Goal: Information Seeking & Learning: Learn about a topic

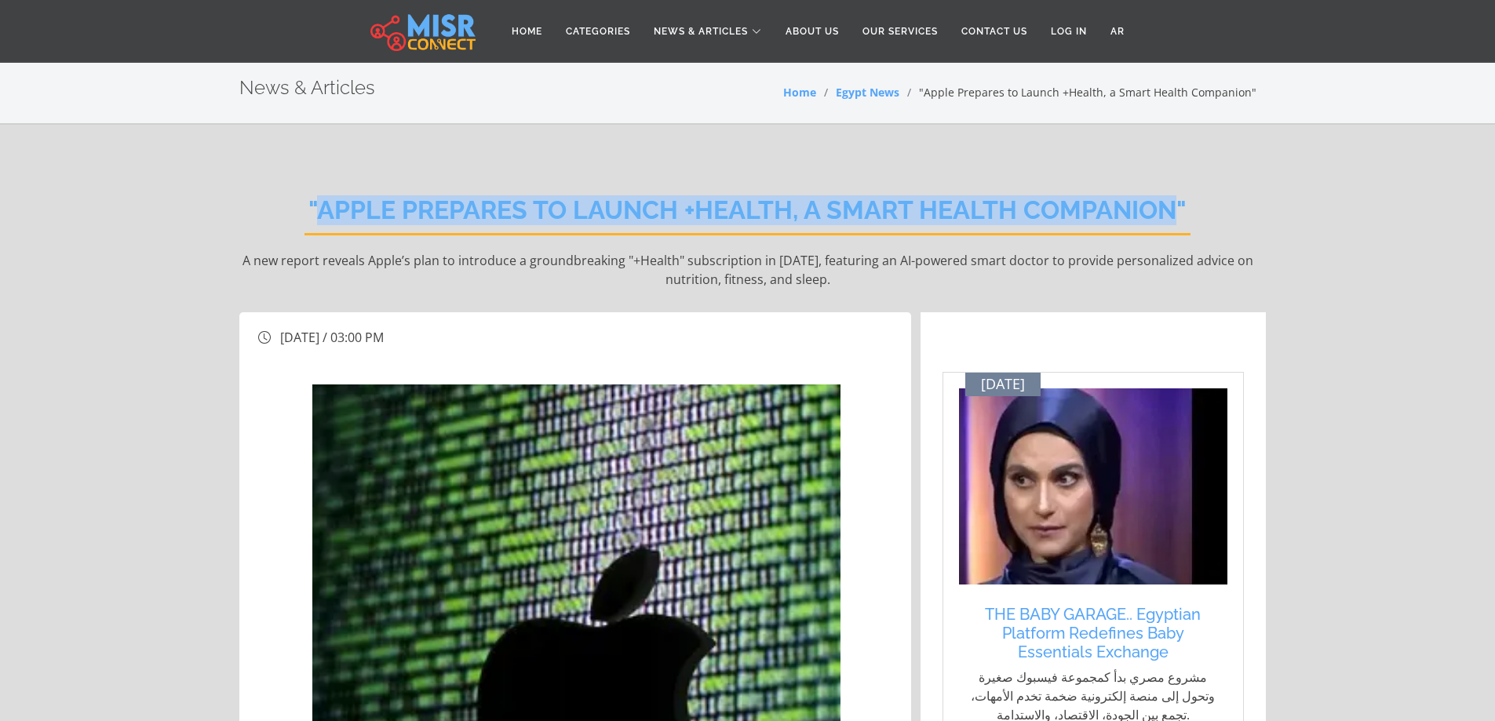
drag, startPoint x: 323, startPoint y: 206, endPoint x: 1177, endPoint y: 210, distance: 854.7
click at [1177, 210] on h2 ""Apple Prepares to Launch +Health, a Smart Health Companion"" at bounding box center [748, 215] width 886 height 40
copy h2 "Apple Prepares to Launch +Health, a Smart Health Companion"
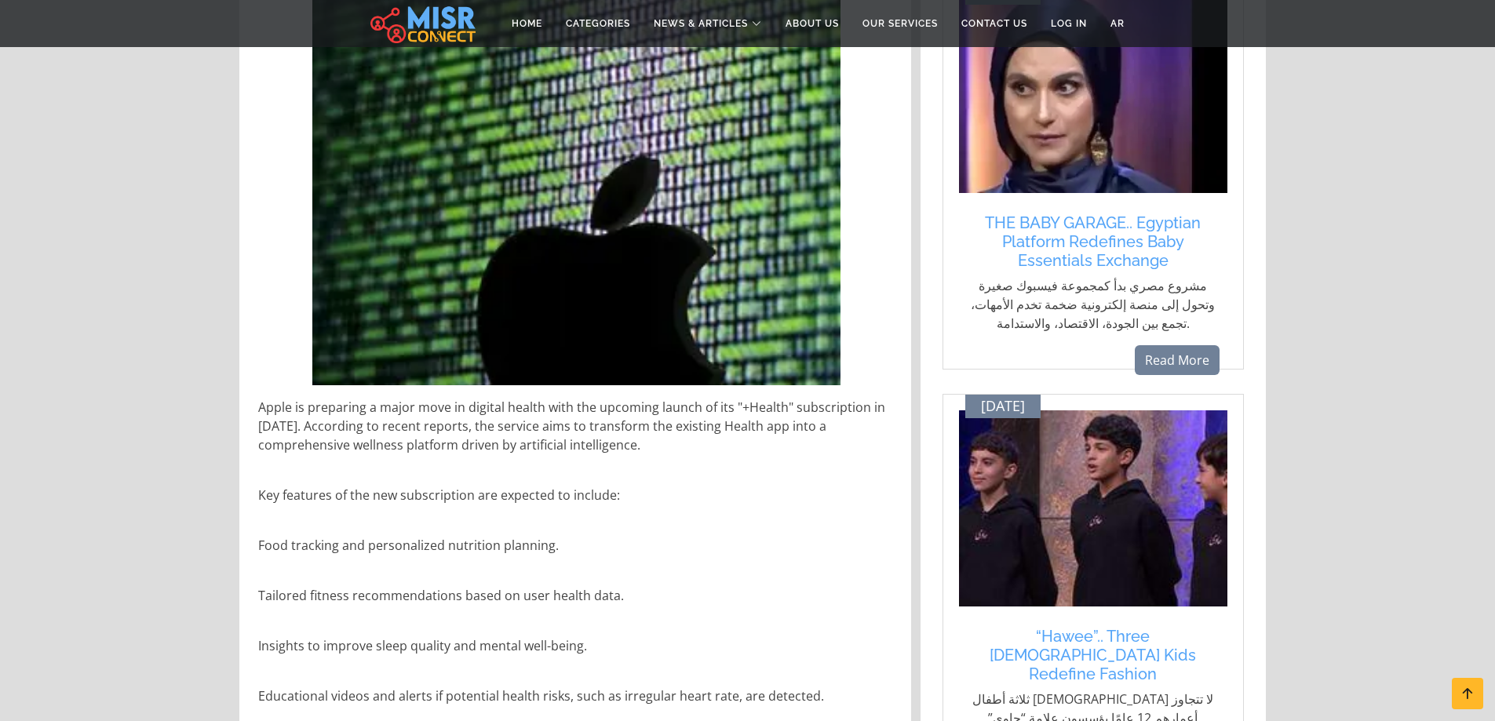
scroll to position [549, 0]
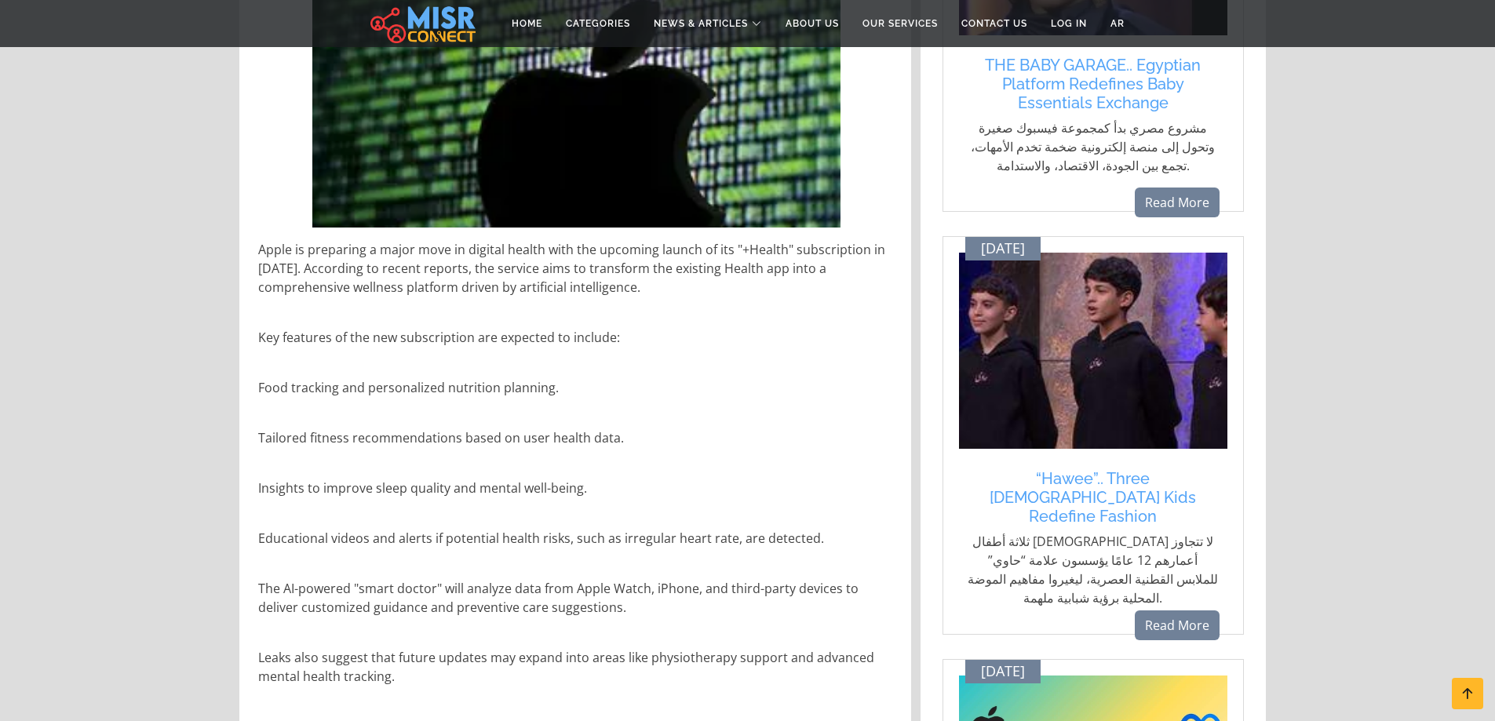
click at [509, 279] on p "Apple is preparing a major move in digital health with the upcoming launch of i…" at bounding box center [576, 268] width 637 height 57
copy p "by"
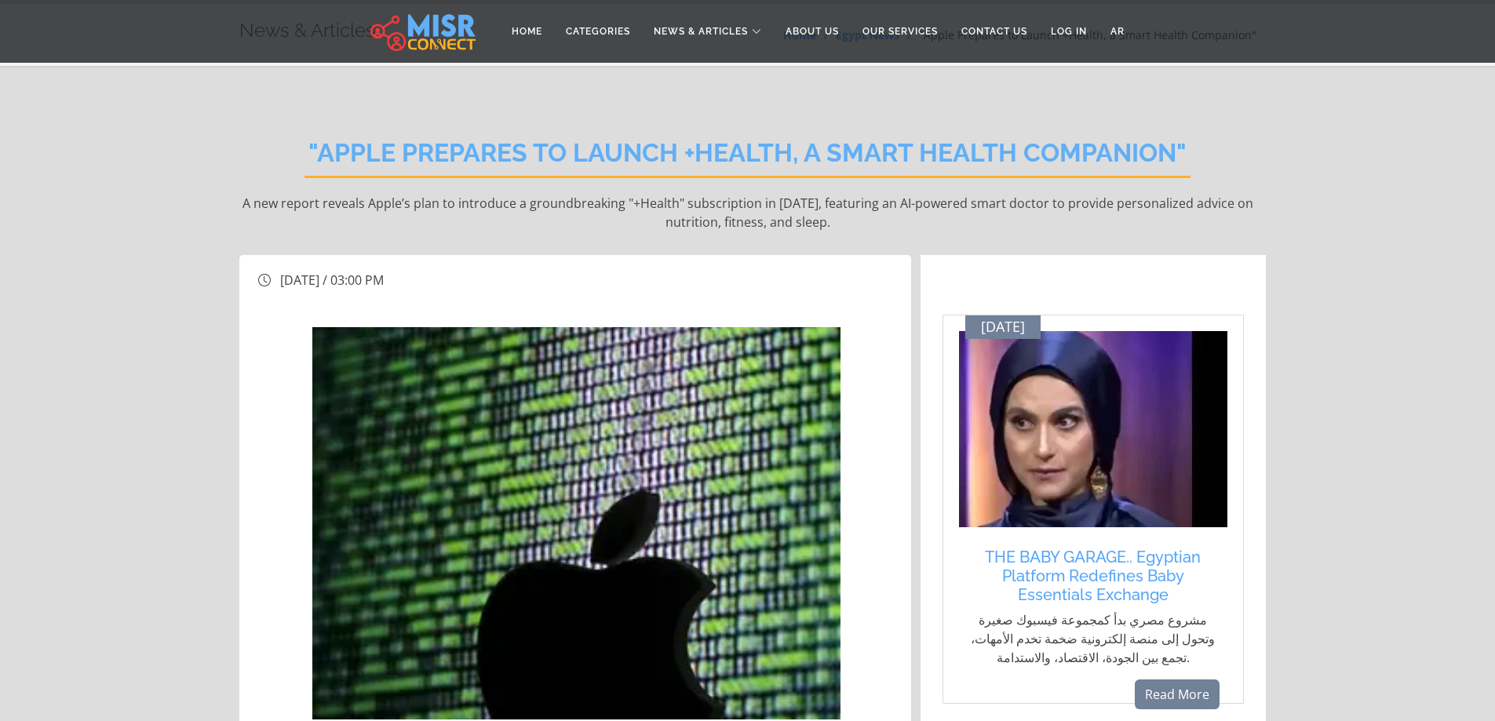
scroll to position [0, 0]
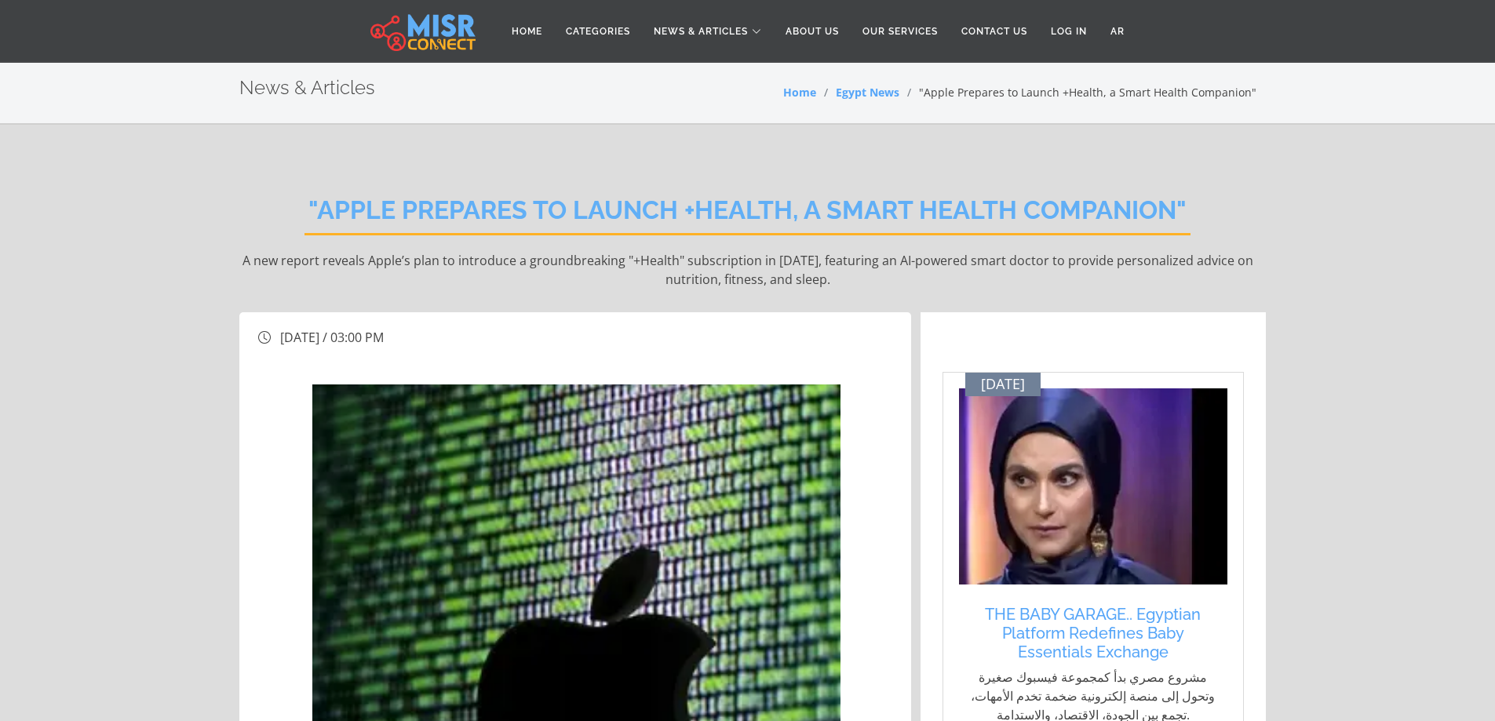
click at [401, 27] on img at bounding box center [422, 31] width 105 height 39
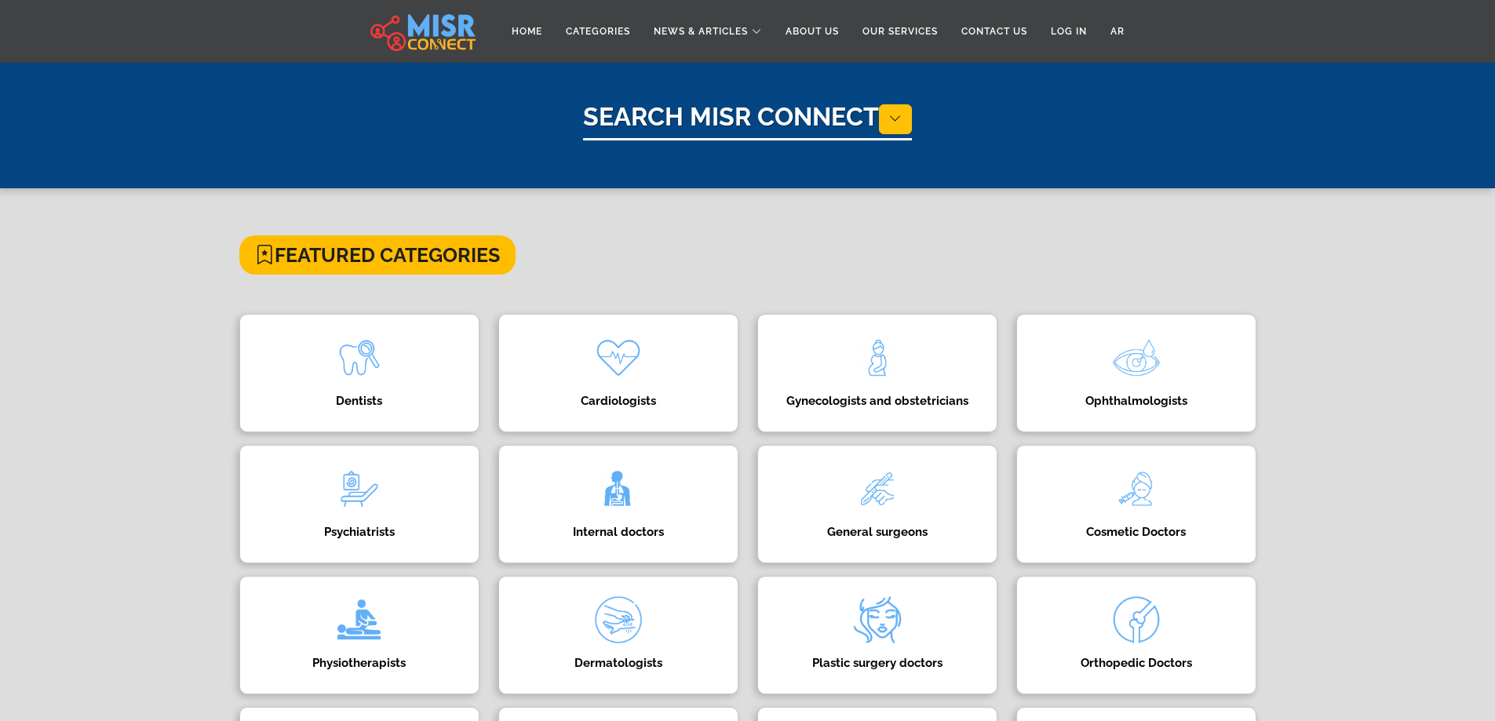
click at [669, 119] on h1 "Search Misr Connect" at bounding box center [747, 121] width 329 height 38
click at [906, 117] on button at bounding box center [895, 119] width 33 height 30
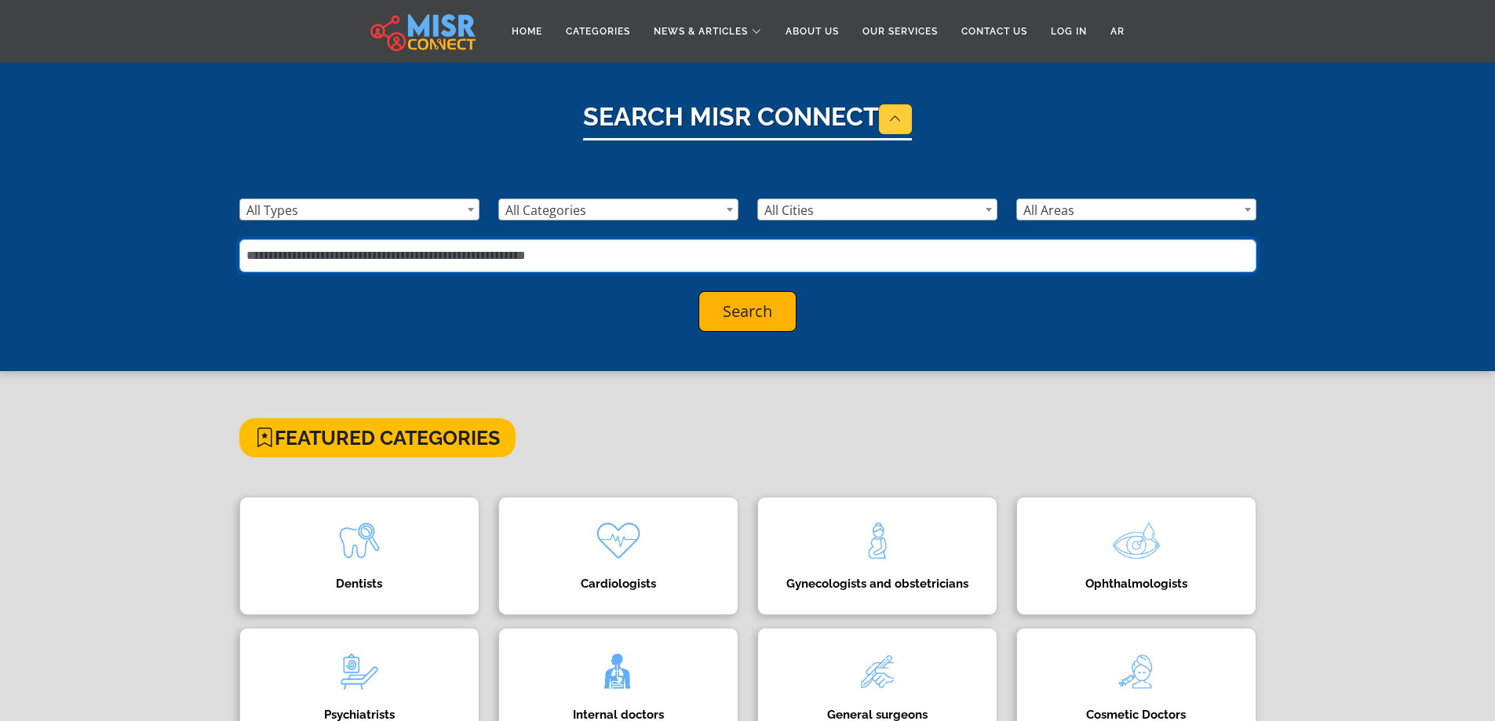
drag, startPoint x: 556, startPoint y: 239, endPoint x: 548, endPoint y: 250, distance: 12.9
click at [555, 239] on input "text" at bounding box center [747, 255] width 1017 height 33
type input "*******"
click at [706, 305] on button "Search" at bounding box center [748, 311] width 98 height 41
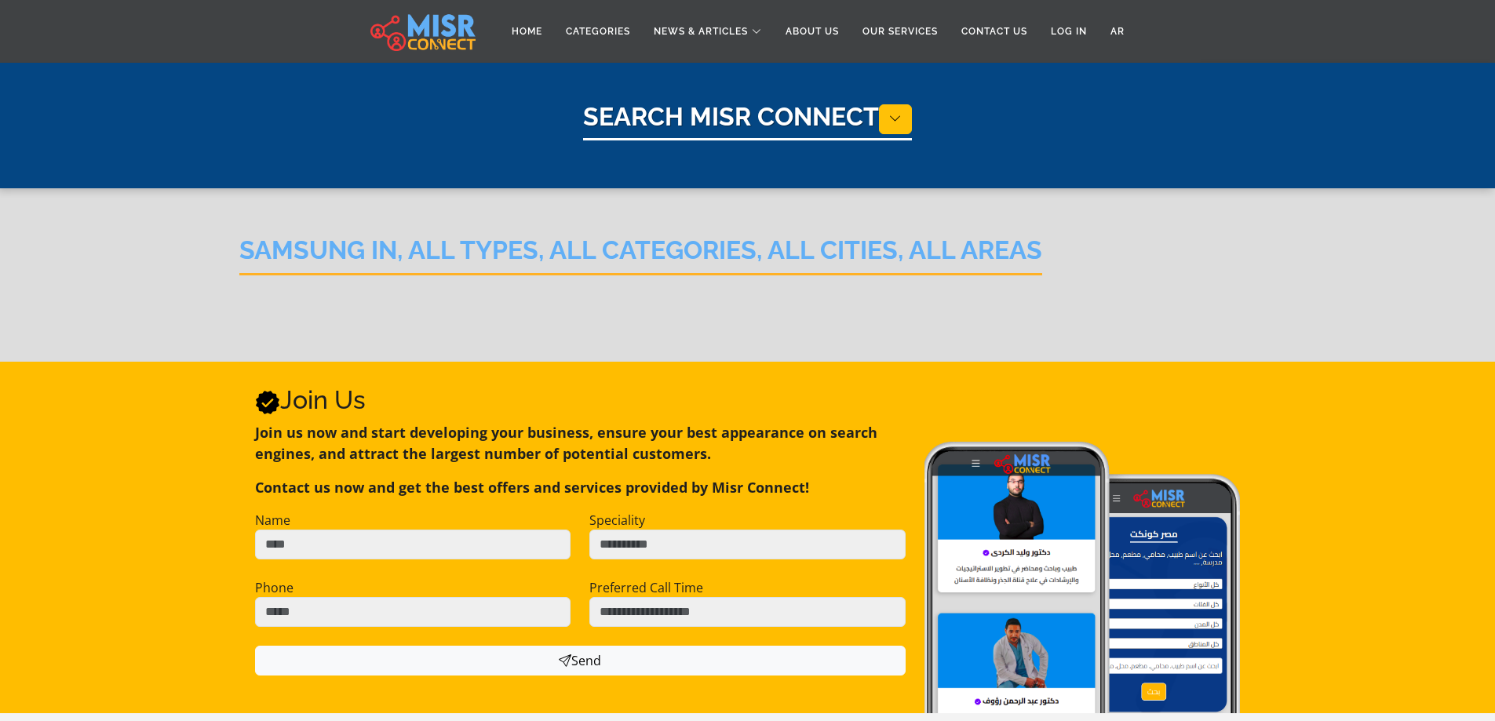
click at [672, 125] on h1 "Search Misr Connect" at bounding box center [747, 121] width 329 height 38
click at [904, 111] on button at bounding box center [895, 119] width 33 height 30
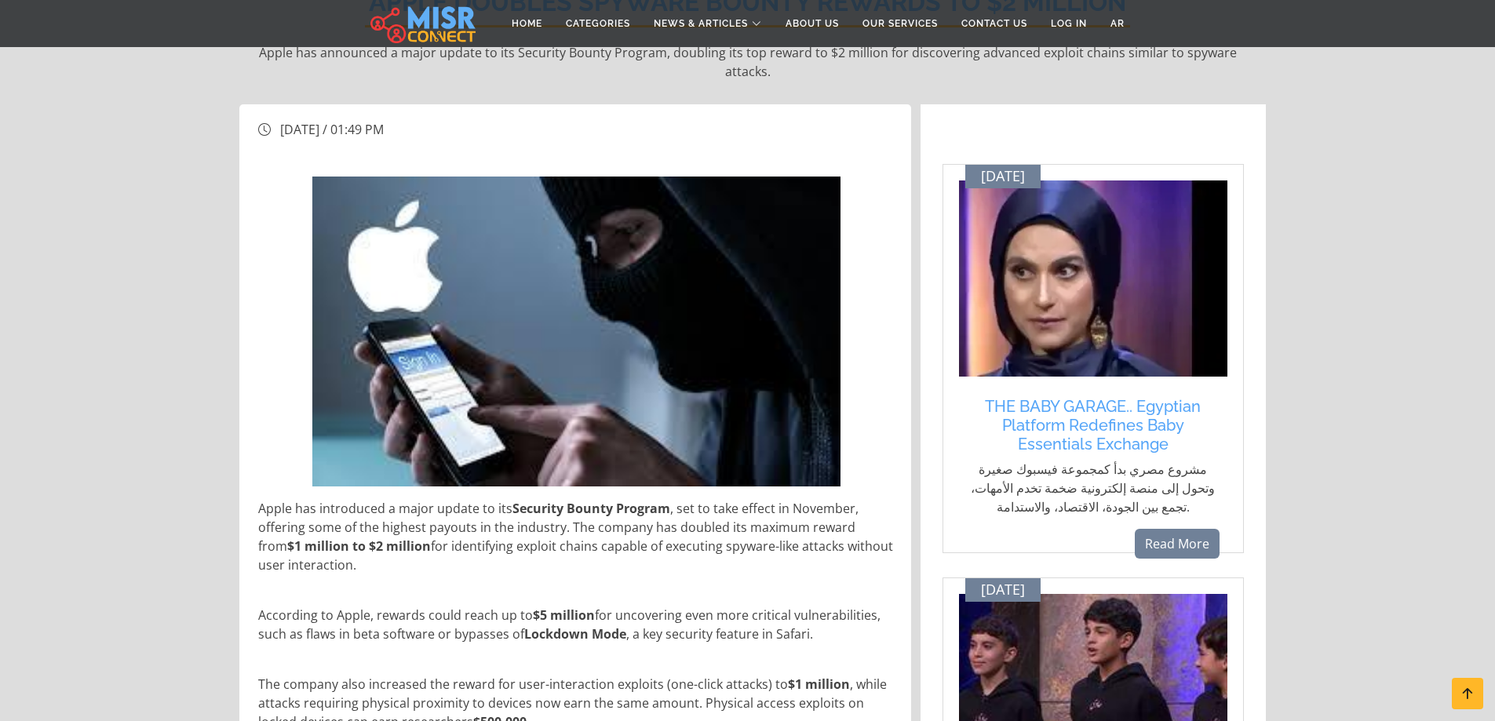
scroll to position [235, 0]
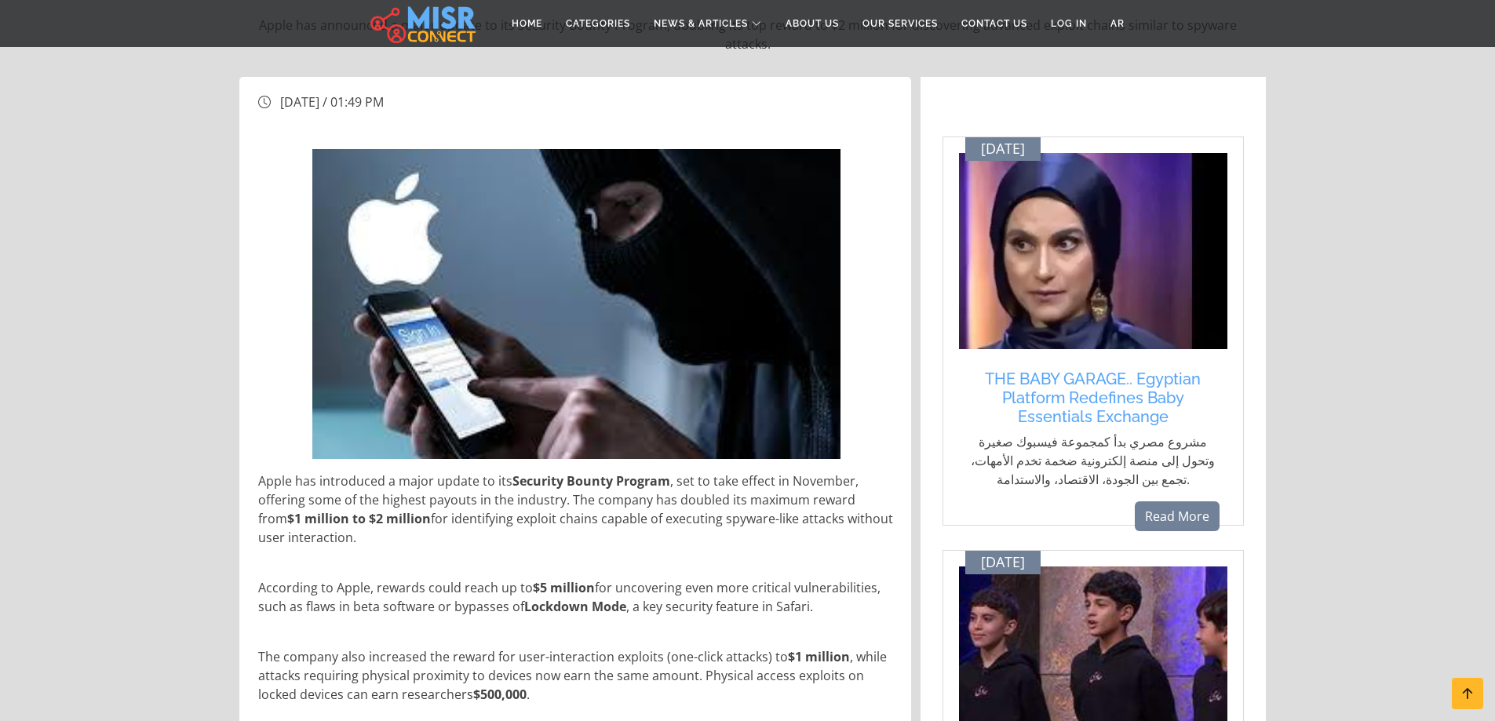
drag, startPoint x: 256, startPoint y: 461, endPoint x: 325, endPoint y: 525, distance: 94.4
copy p "Apple has introduced a major update to its Security Bounty Program , set to tak…"
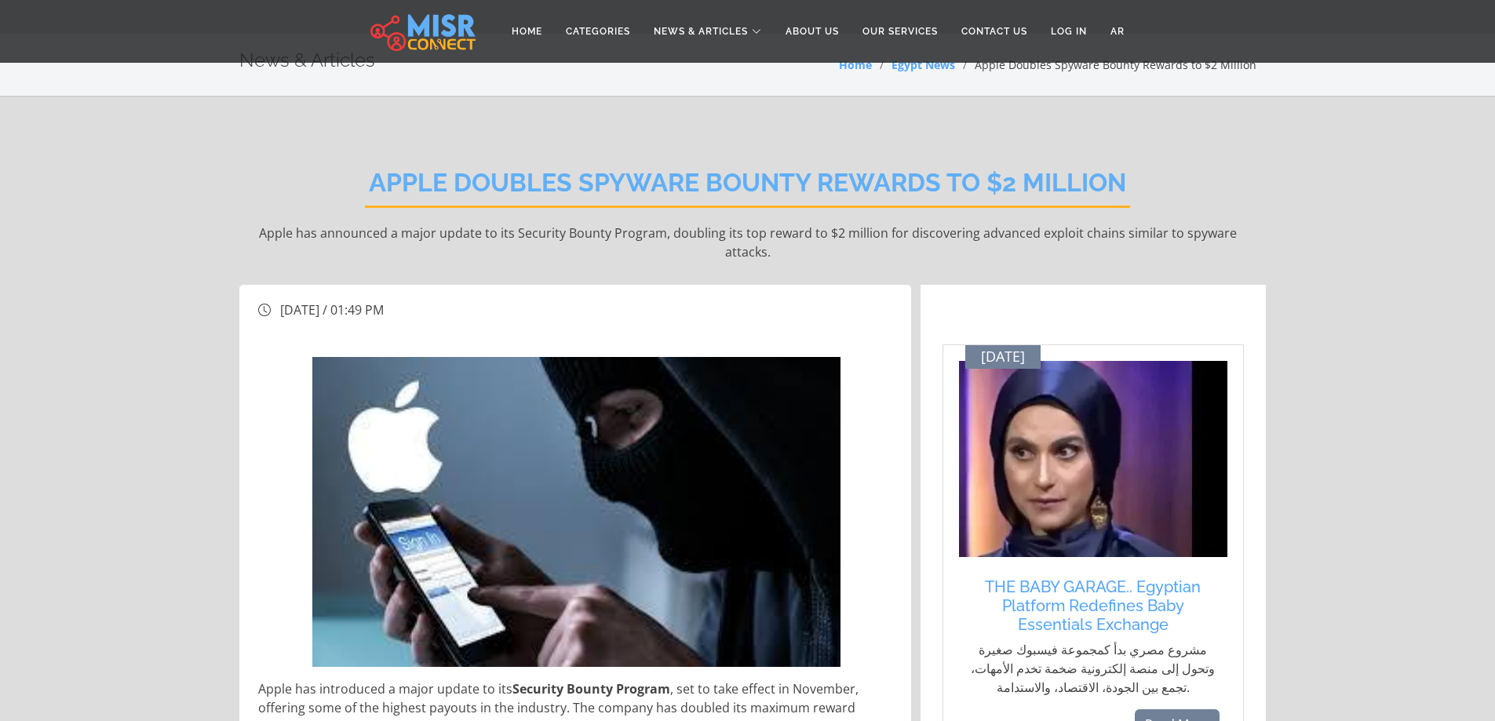
scroll to position [0, 0]
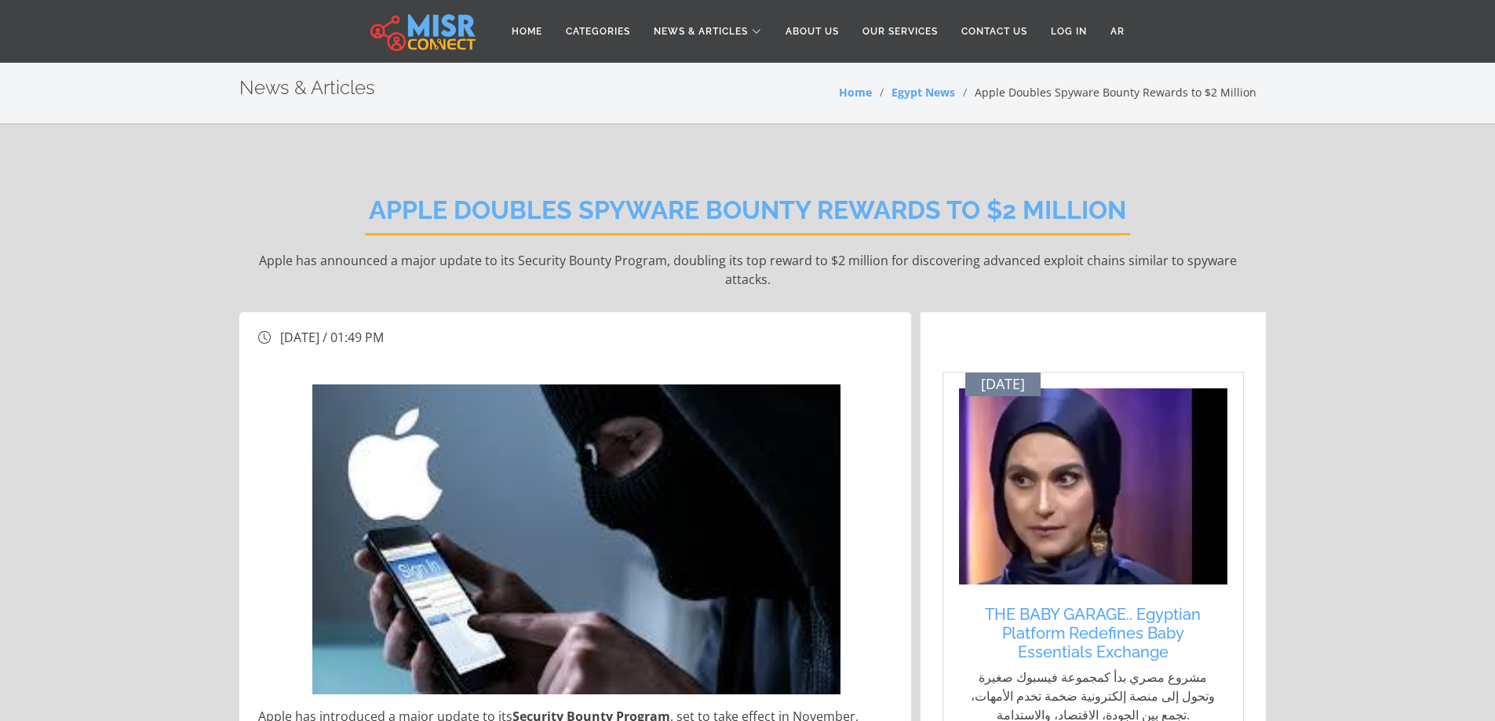
click at [461, 208] on h2 "Apple Doubles Spyware Bounty Rewards to $2 Million" at bounding box center [747, 215] width 765 height 40
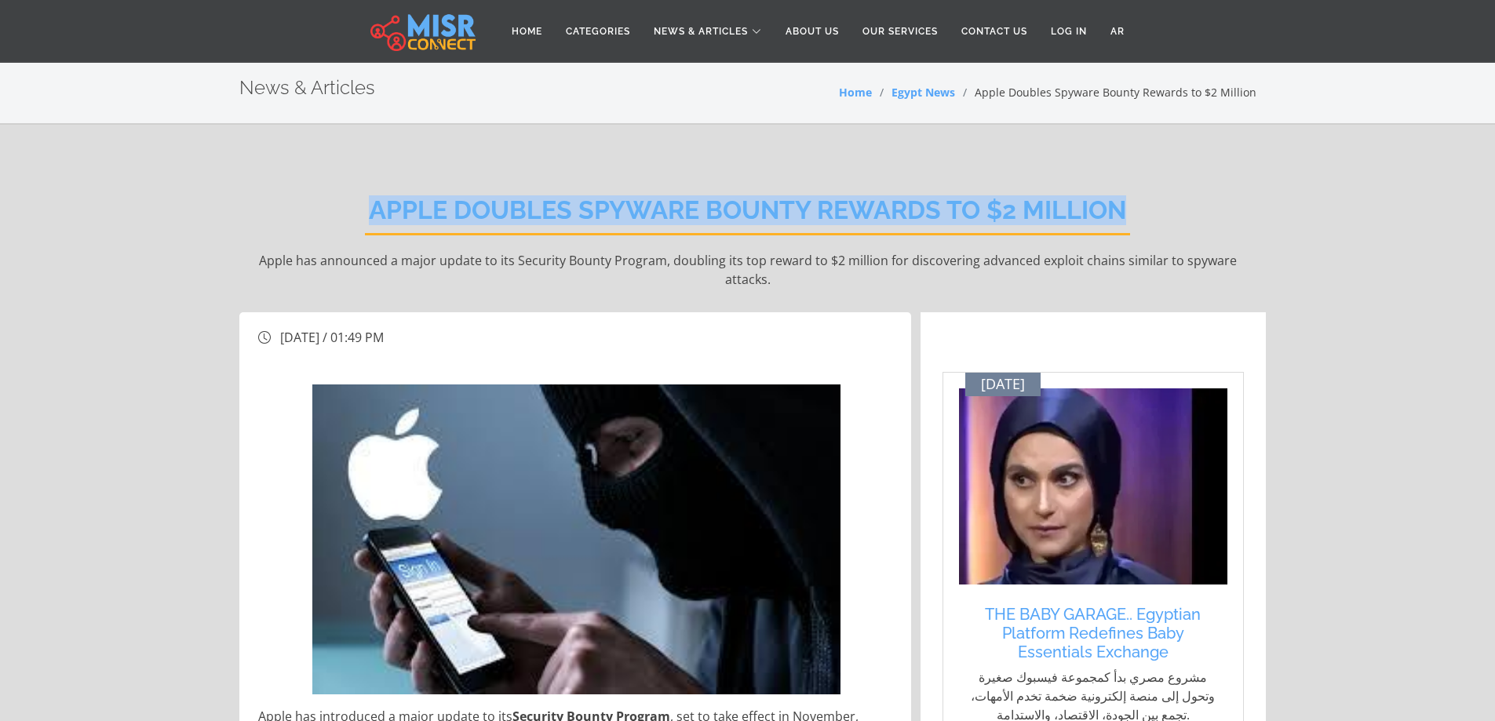
click at [461, 208] on h2 "Apple Doubles Spyware Bounty Rewards to $2 Million" at bounding box center [747, 215] width 765 height 40
copy div "Apple Doubles Spyware Bounty Rewards to $2 Million"
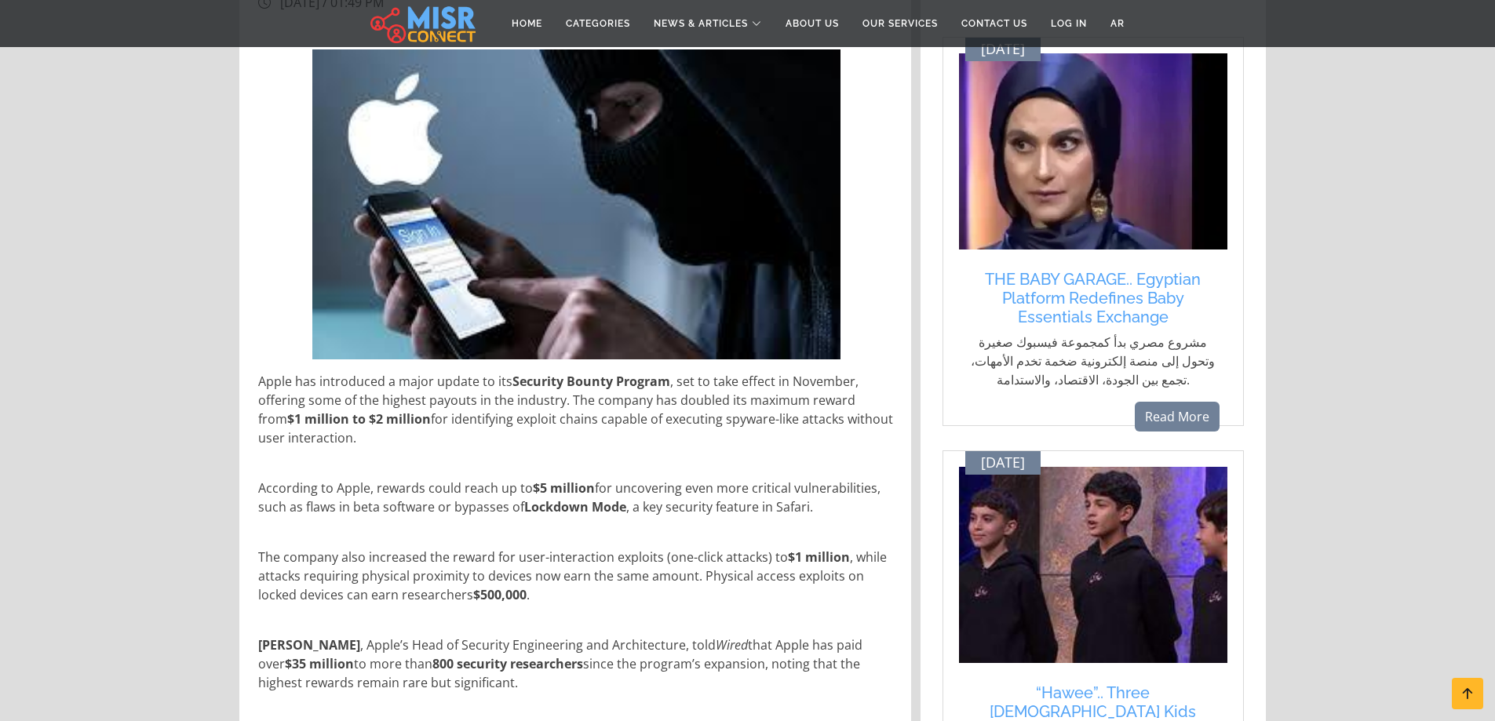
scroll to position [392, 0]
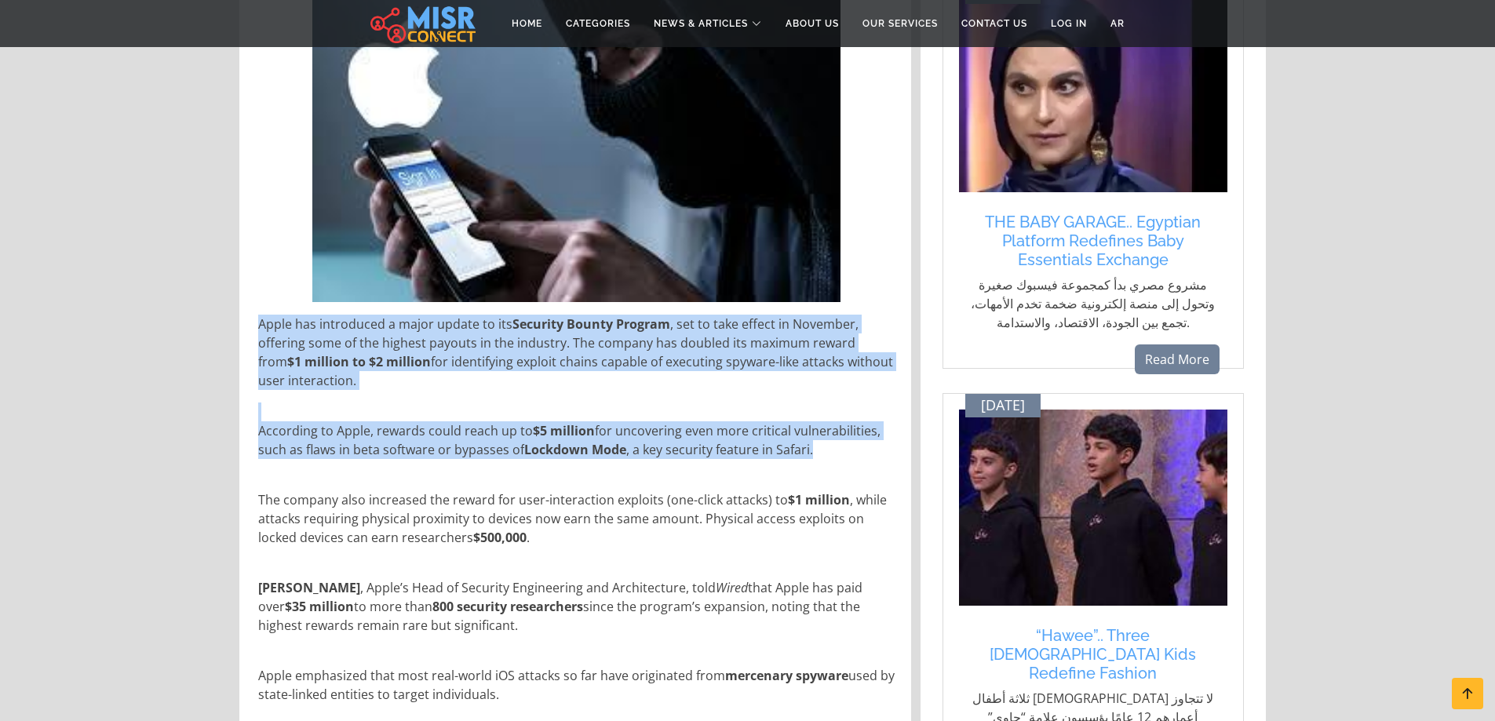
drag, startPoint x: 254, startPoint y: 305, endPoint x: 858, endPoint y: 438, distance: 617.9
click at [858, 438] on div "Apple has introduced a major update to its Security Bounty Program , set to tak…" at bounding box center [577, 628] width 656 height 653
copy div "Apple has introduced a major update to its Security Bounty Program , set to tak…"
